Goal: Transaction & Acquisition: Subscribe to service/newsletter

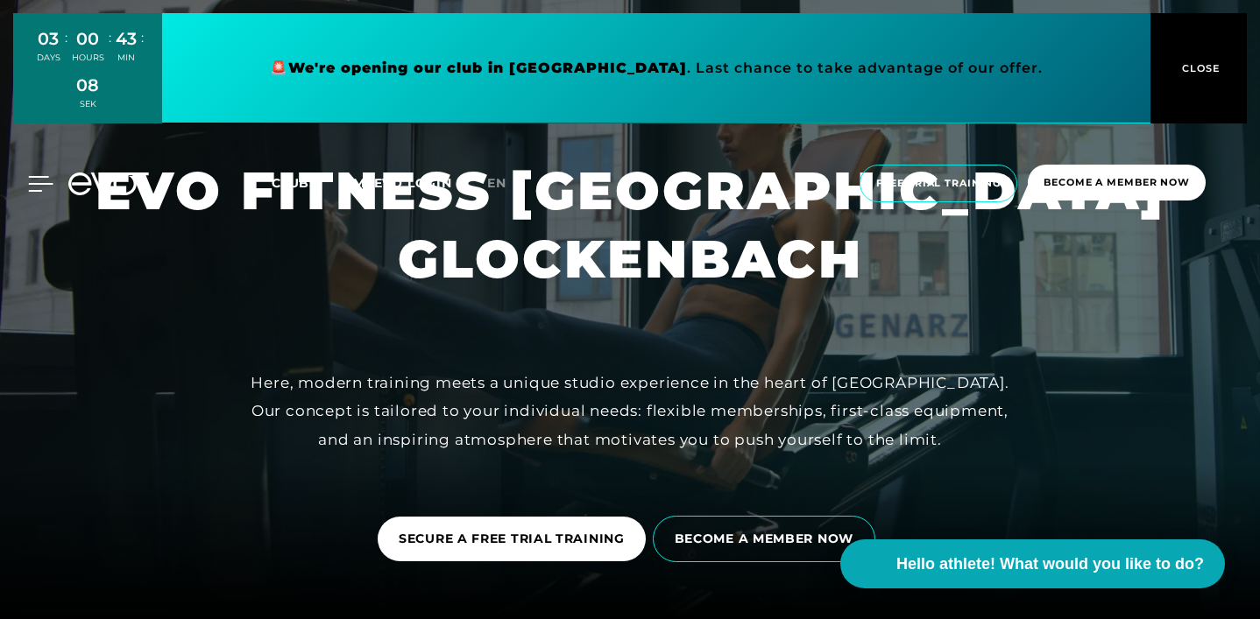
click at [32, 183] on icon at bounding box center [41, 184] width 25 height 14
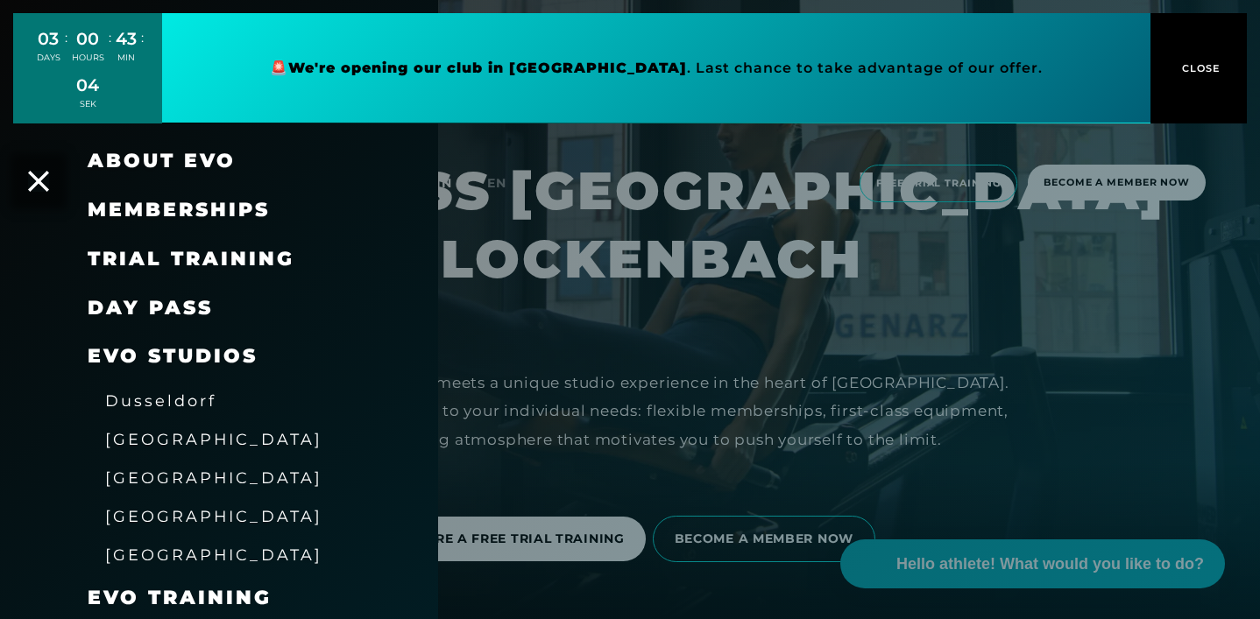
click at [151, 307] on font "DAY PASS" at bounding box center [150, 308] width 125 height 24
click at [207, 210] on font "Memberships" at bounding box center [179, 210] width 182 height 24
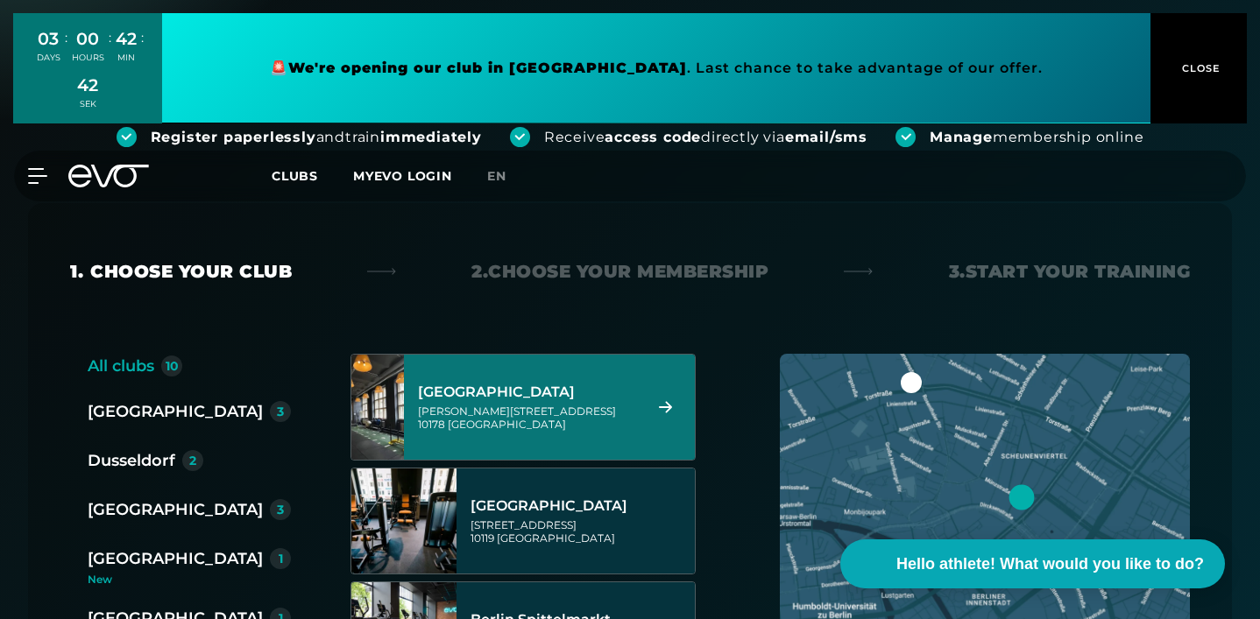
scroll to position [260, 0]
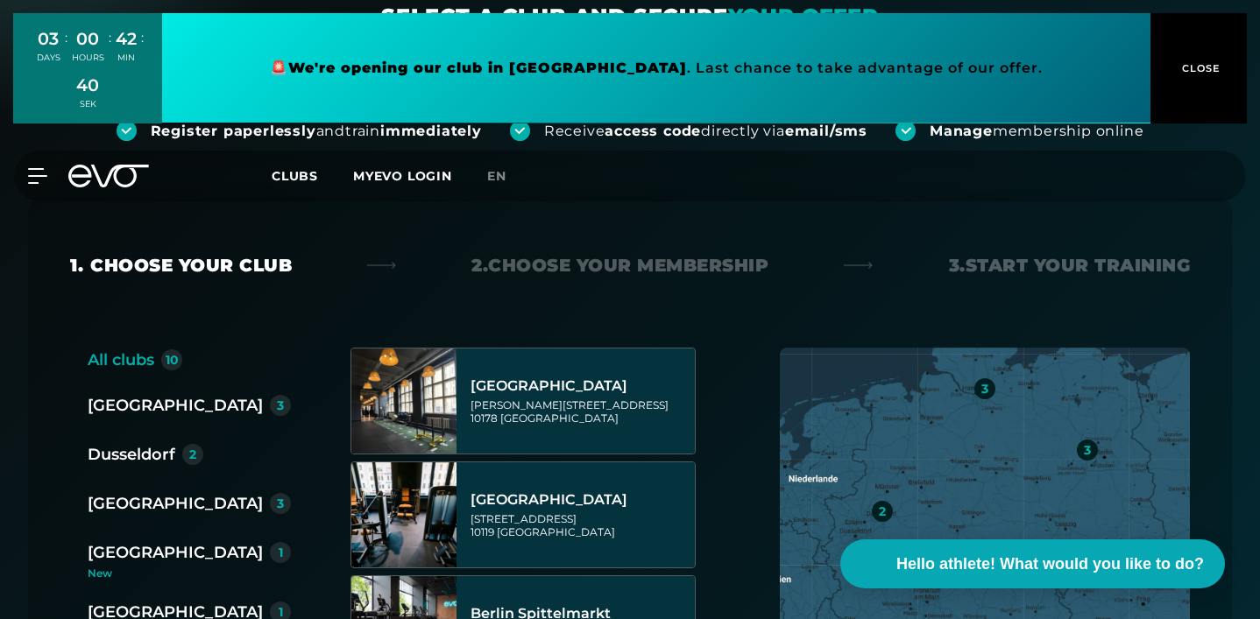
click at [116, 543] on font "[GEOGRAPHIC_DATA]" at bounding box center [175, 552] width 175 height 19
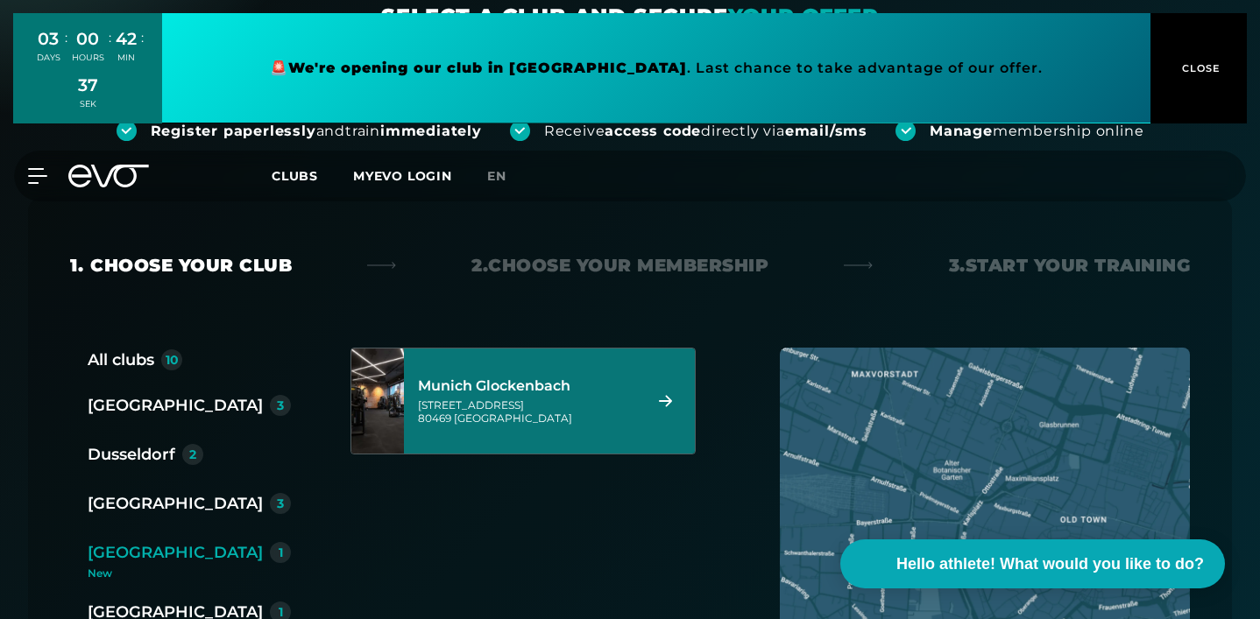
click at [505, 378] on font "Munich Glockenbach" at bounding box center [494, 386] width 152 height 17
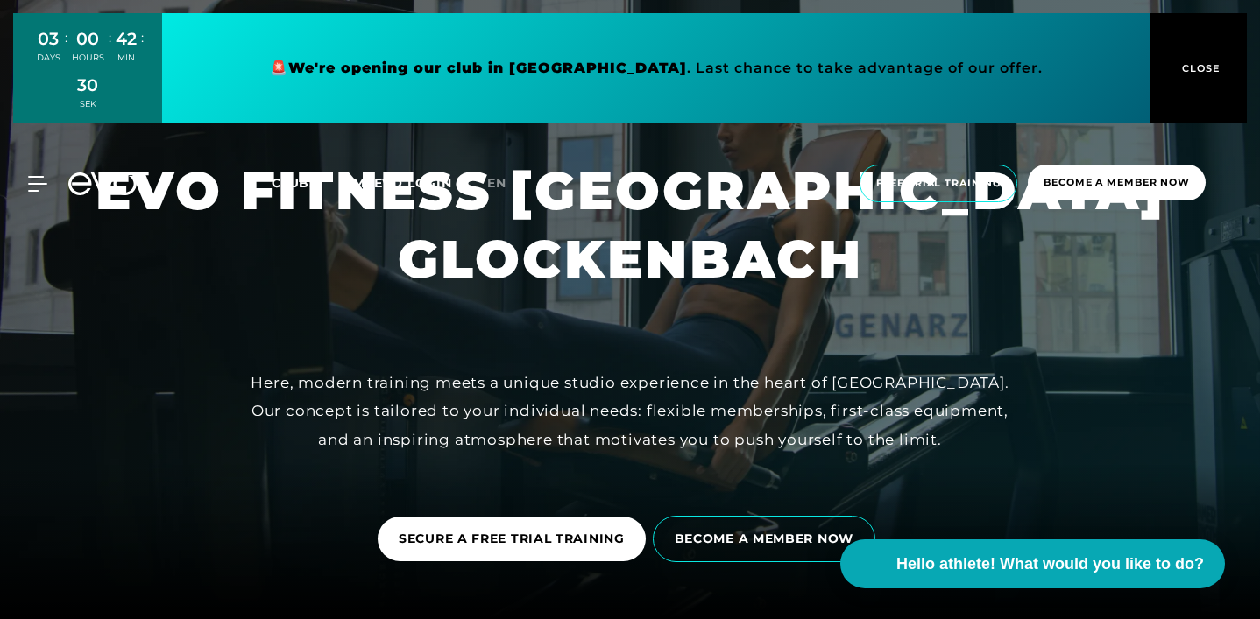
click at [307, 184] on font "Clubs" at bounding box center [295, 183] width 46 height 16
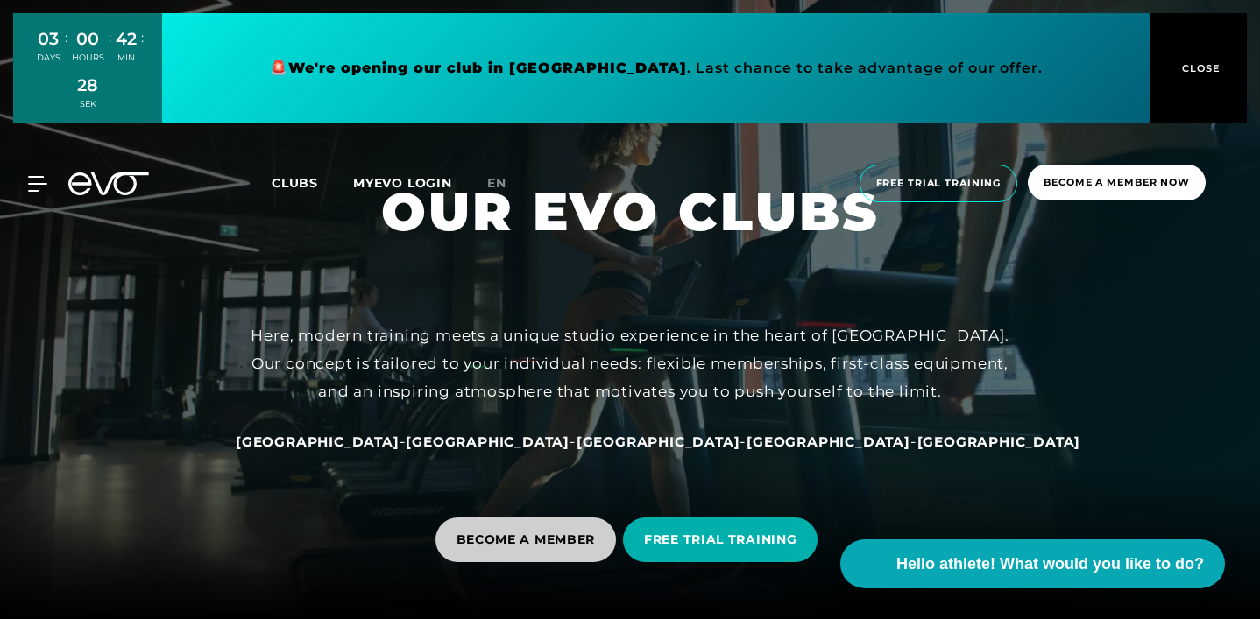
click at [553, 541] on font "BECOME A MEMBER" at bounding box center [525, 540] width 139 height 16
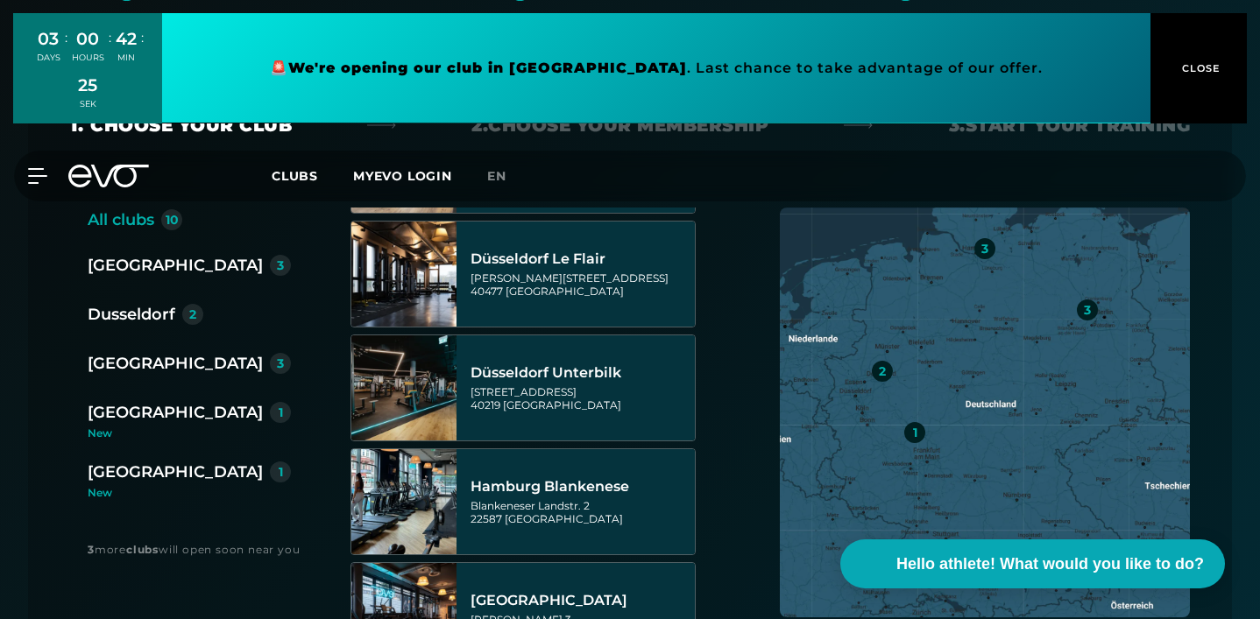
scroll to position [402, 0]
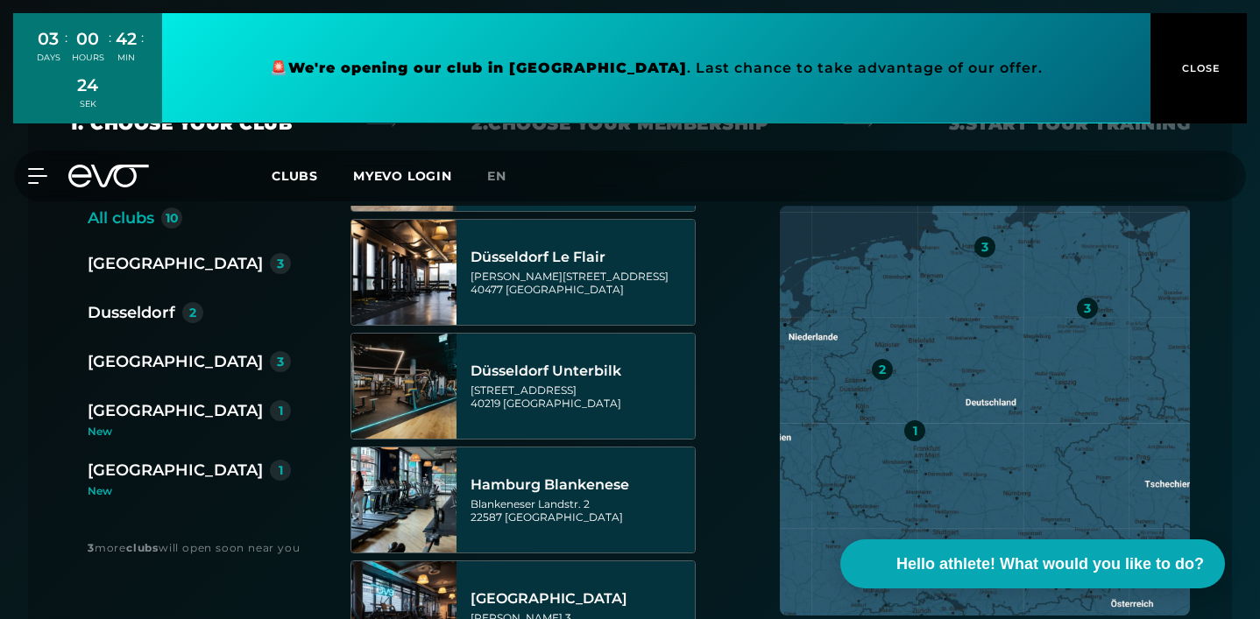
click at [279, 403] on font "1" at bounding box center [281, 411] width 4 height 16
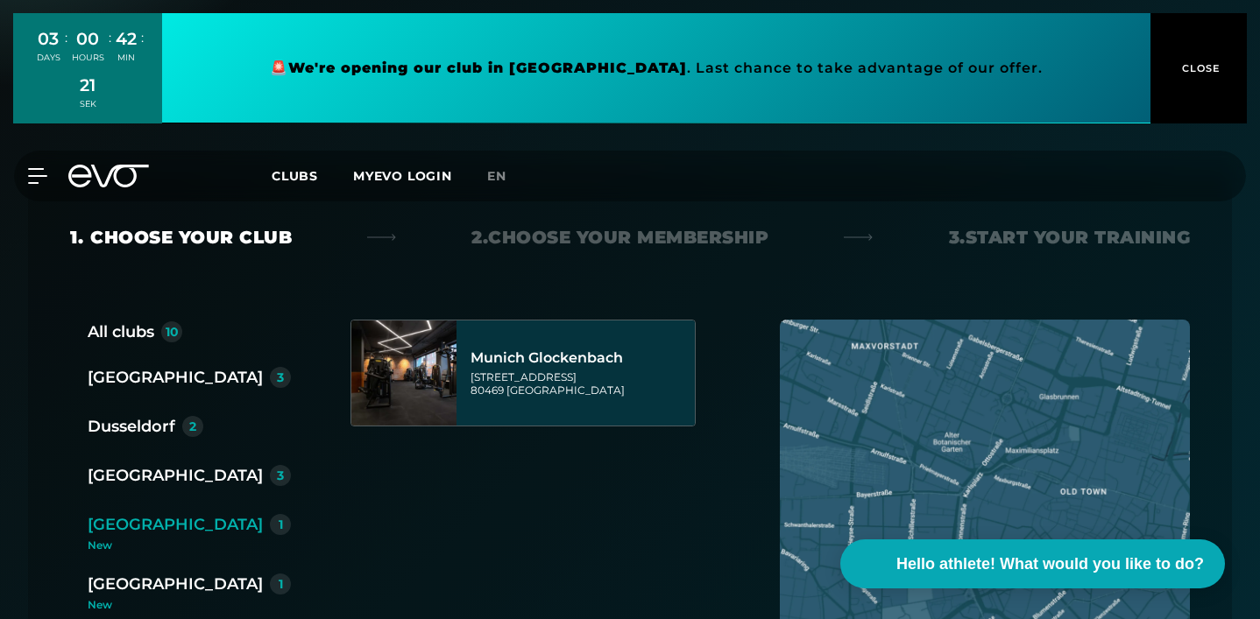
scroll to position [286, 0]
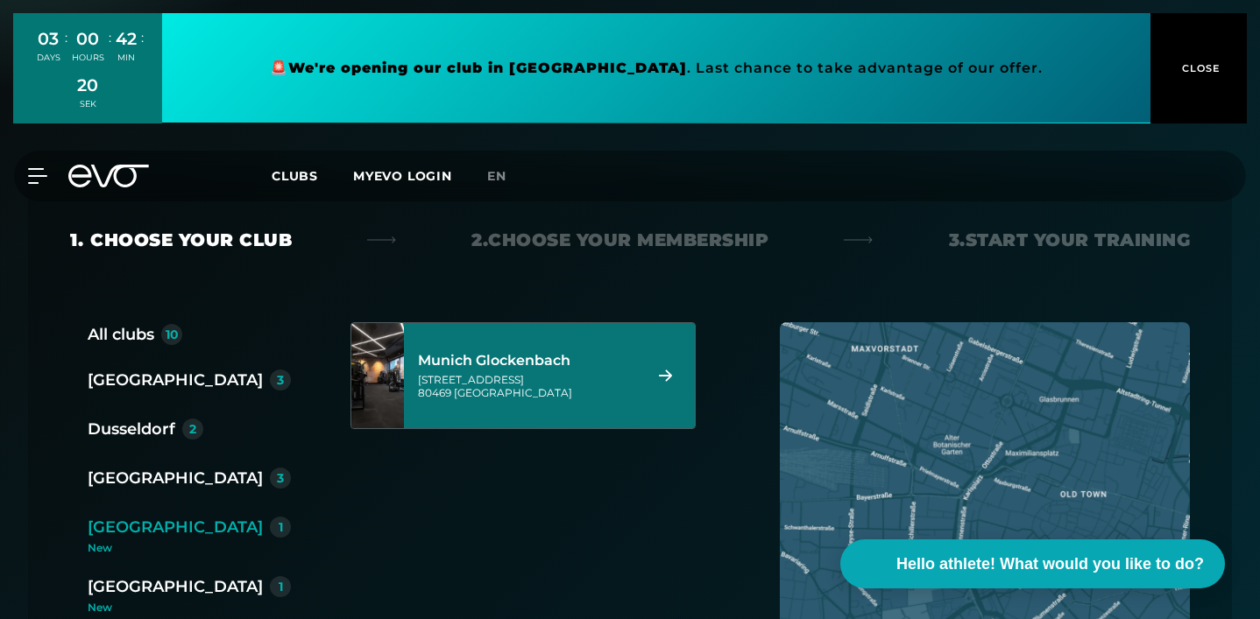
click at [545, 373] on div "[STREET_ADDRESS]" at bounding box center [527, 386] width 219 height 26
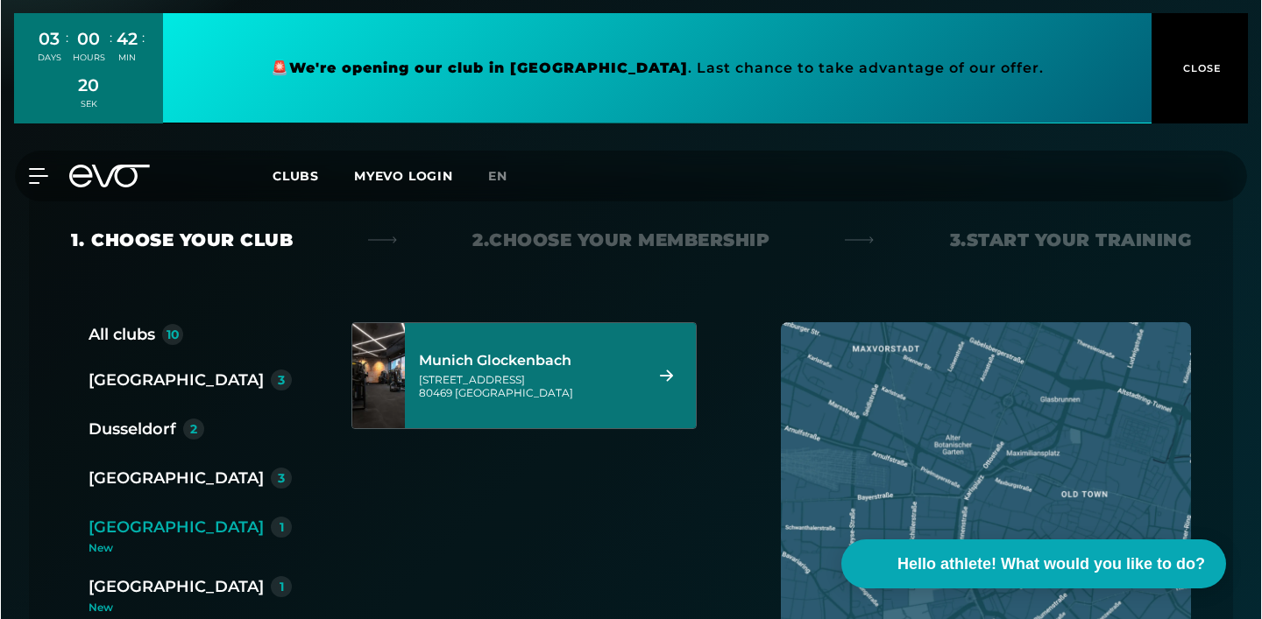
scroll to position [0, 0]
